Goal: Book appointment/travel/reservation

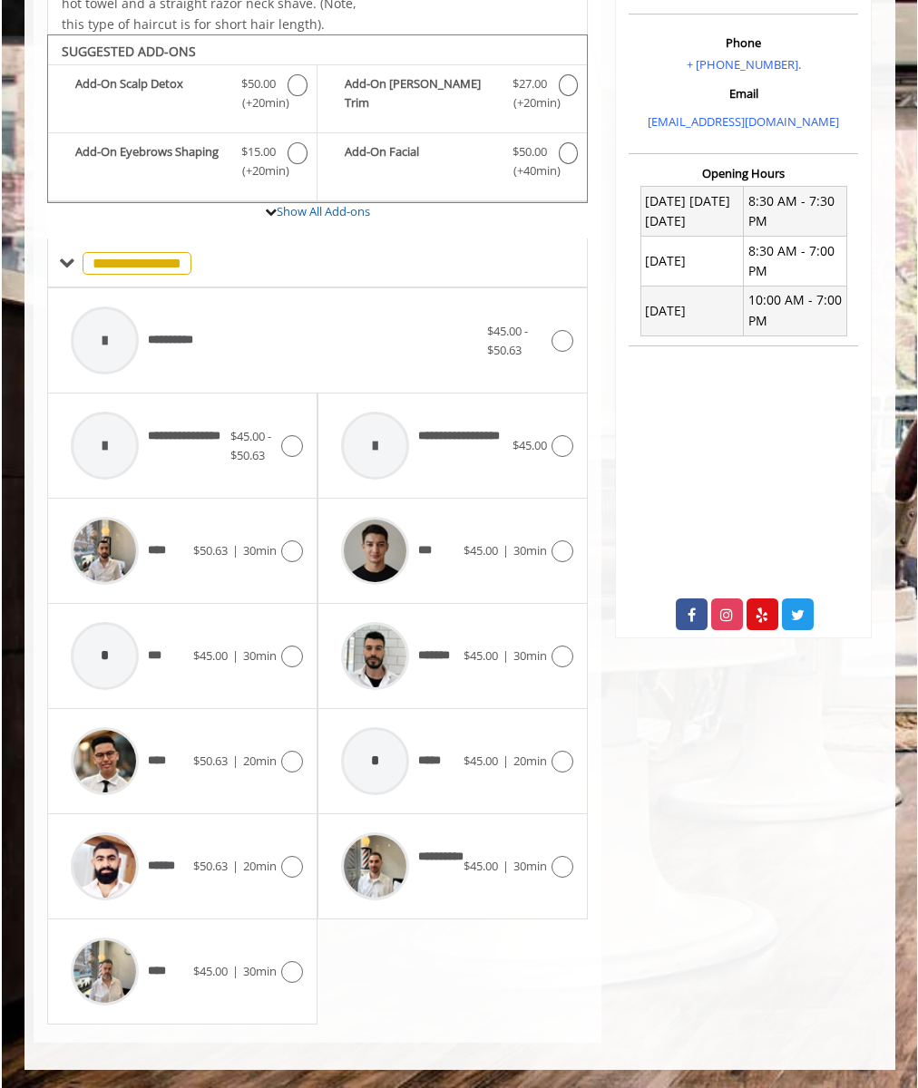
scroll to position [496, 0]
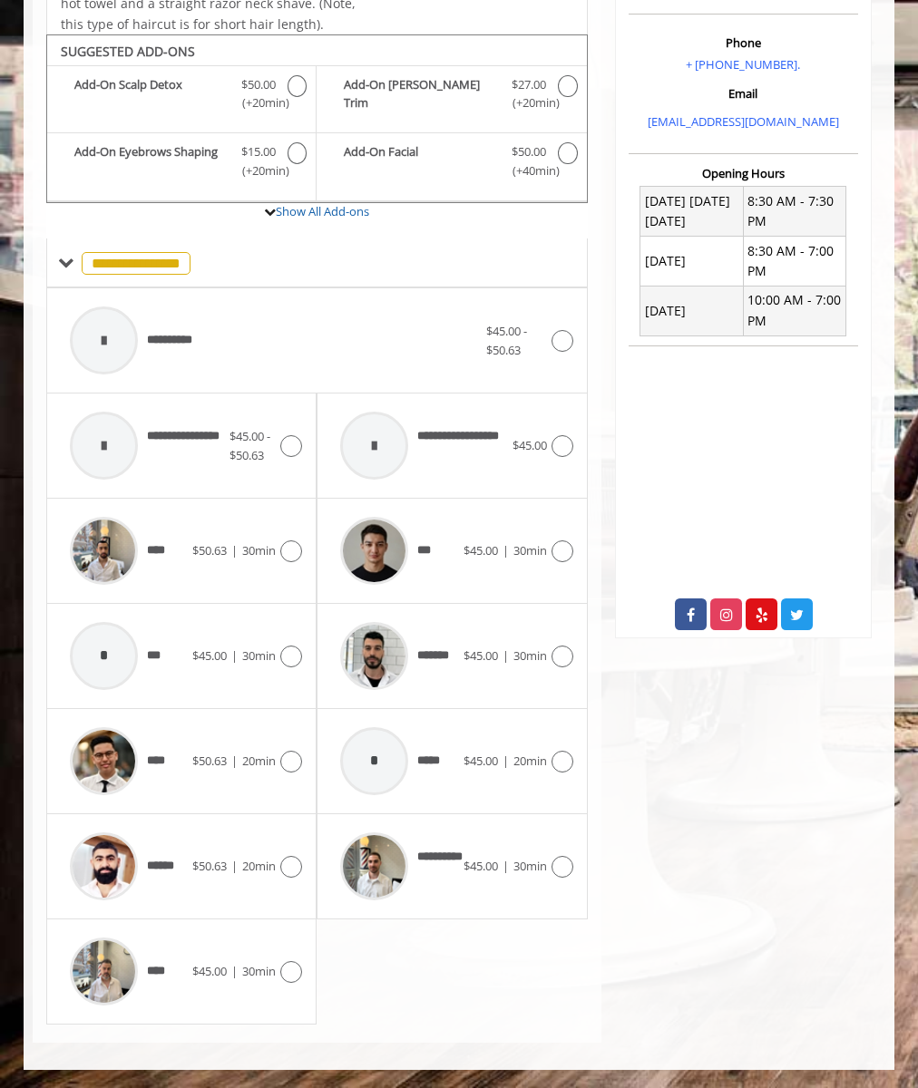
click at [317, 341] on div "**********" at bounding box center [273, 341] width 425 height 86
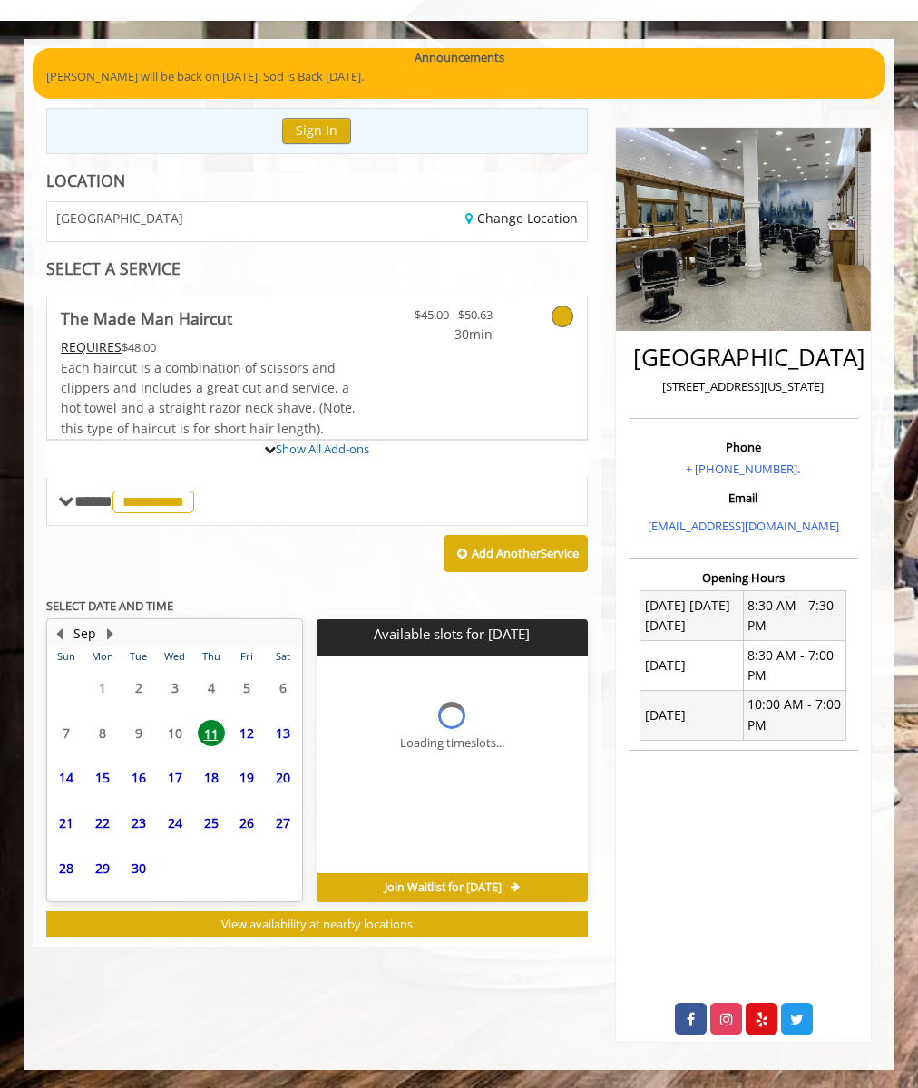
scroll to position [92, 0]
